Goal: Task Accomplishment & Management: Manage account settings

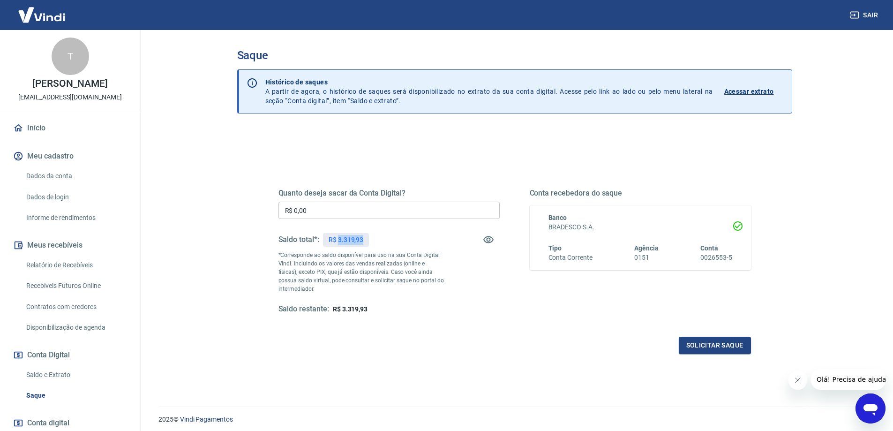
drag, startPoint x: 337, startPoint y: 241, endPoint x: 367, endPoint y: 246, distance: 30.4
click at [367, 246] on div "R$ 3.319,93" at bounding box center [346, 240] width 46 height 14
copy p "3.319,93"
click at [402, 205] on input "R$ 0,00" at bounding box center [388, 209] width 221 height 17
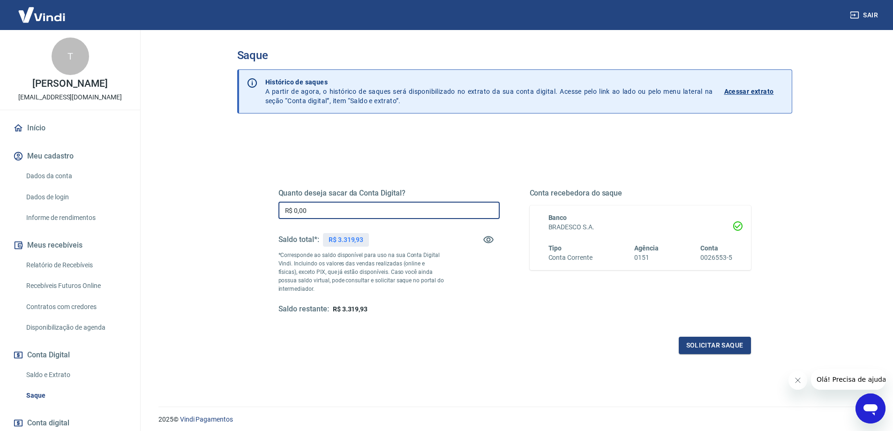
paste input "3.319,93"
type input "R$ 3.319,93"
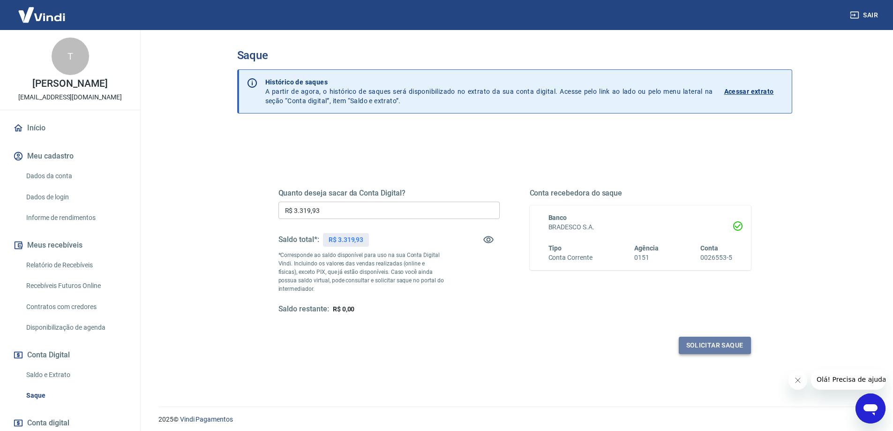
click at [701, 339] on button "Solicitar saque" at bounding box center [715, 344] width 72 height 17
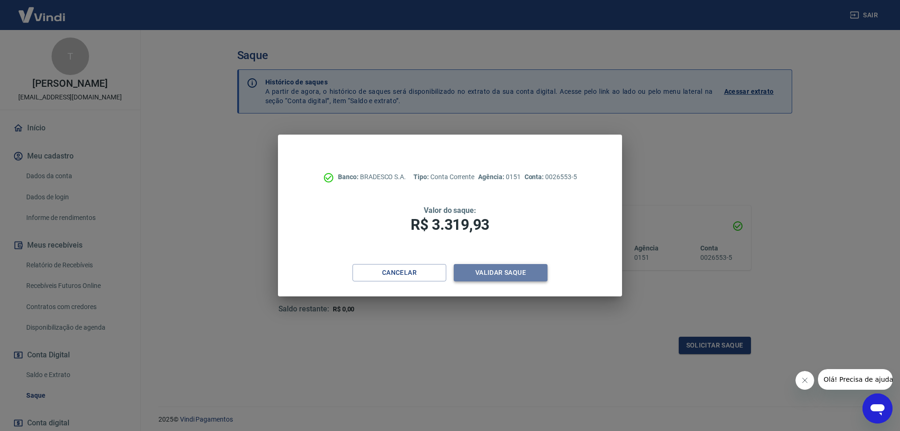
click at [510, 265] on button "Validar saque" at bounding box center [501, 272] width 94 height 17
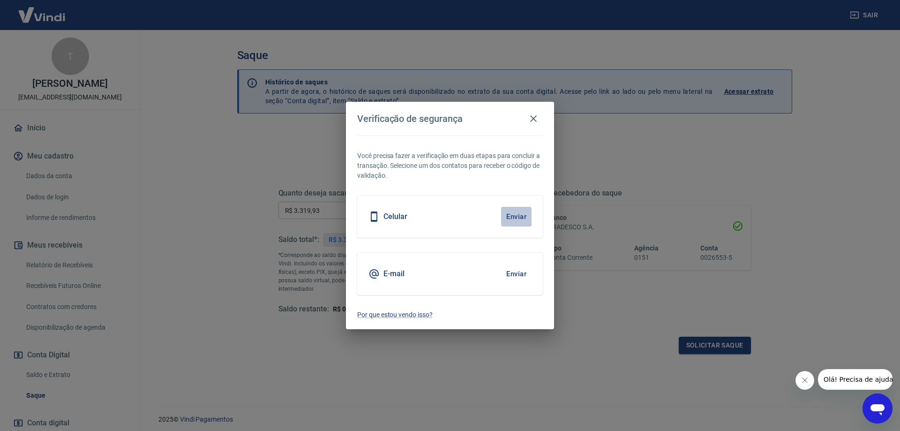
click at [512, 218] on button "Enviar" at bounding box center [516, 217] width 30 height 20
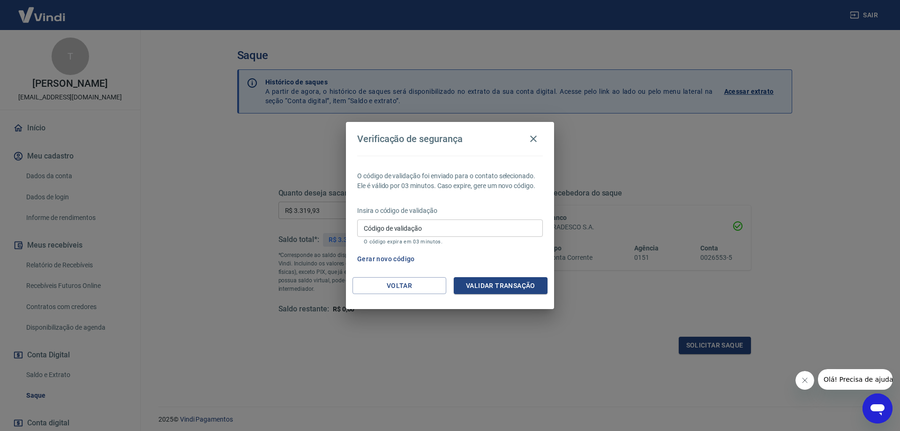
click at [511, 228] on input "Código de validação" at bounding box center [450, 227] width 186 height 17
type input "473756"
click at [528, 278] on button "Validar transação" at bounding box center [501, 285] width 94 height 17
